Goal: Information Seeking & Learning: Learn about a topic

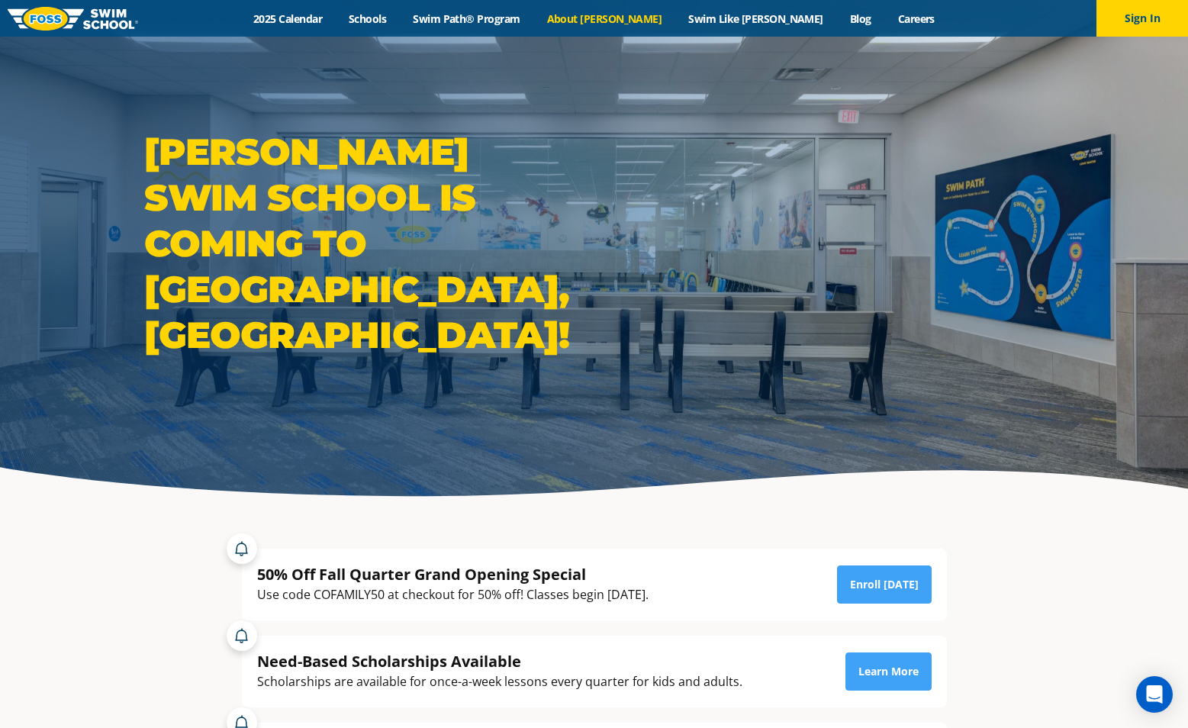
click at [637, 19] on link "About [PERSON_NAME]" at bounding box center [604, 18] width 142 height 14
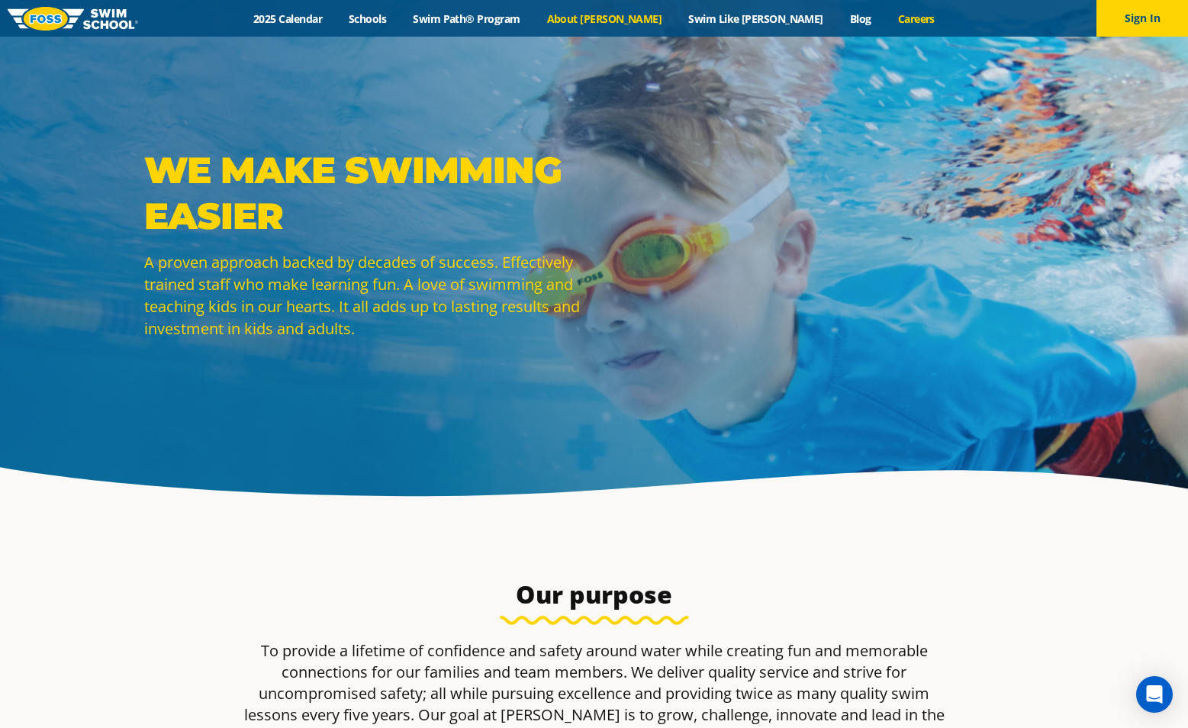
click at [884, 21] on link "Careers" at bounding box center [915, 18] width 63 height 14
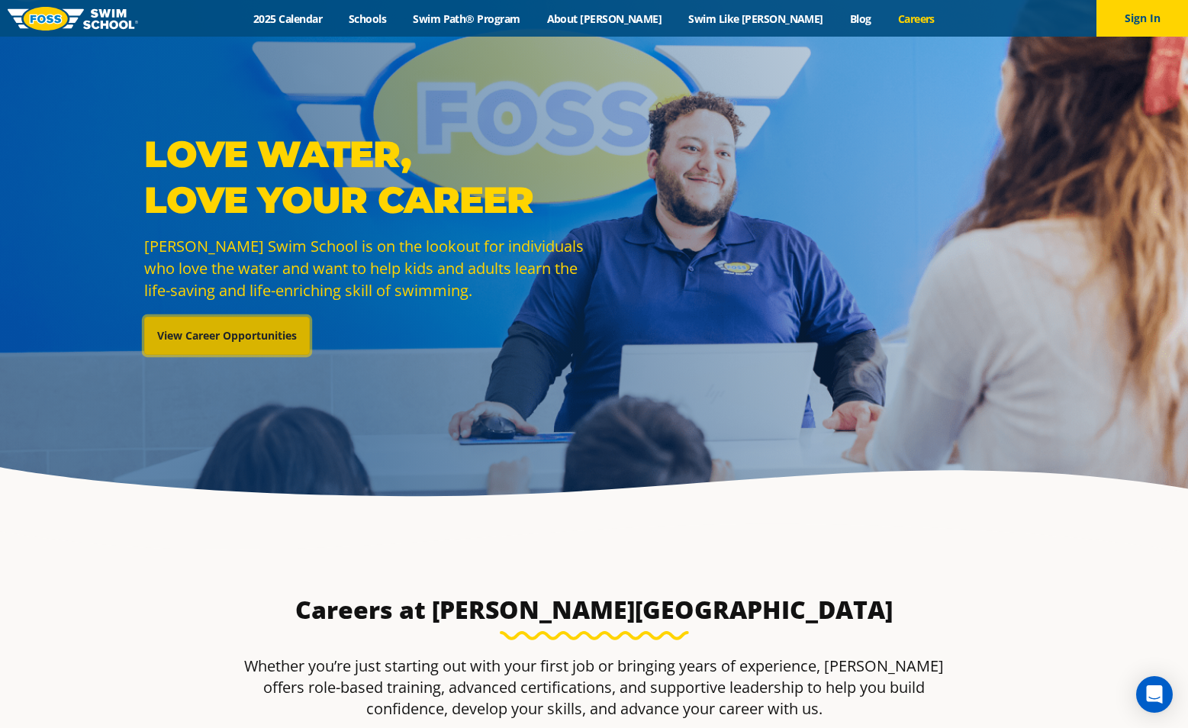
click at [258, 337] on link "View Career Opportunities" at bounding box center [227, 336] width 166 height 38
